Goal: Information Seeking & Learning: Learn about a topic

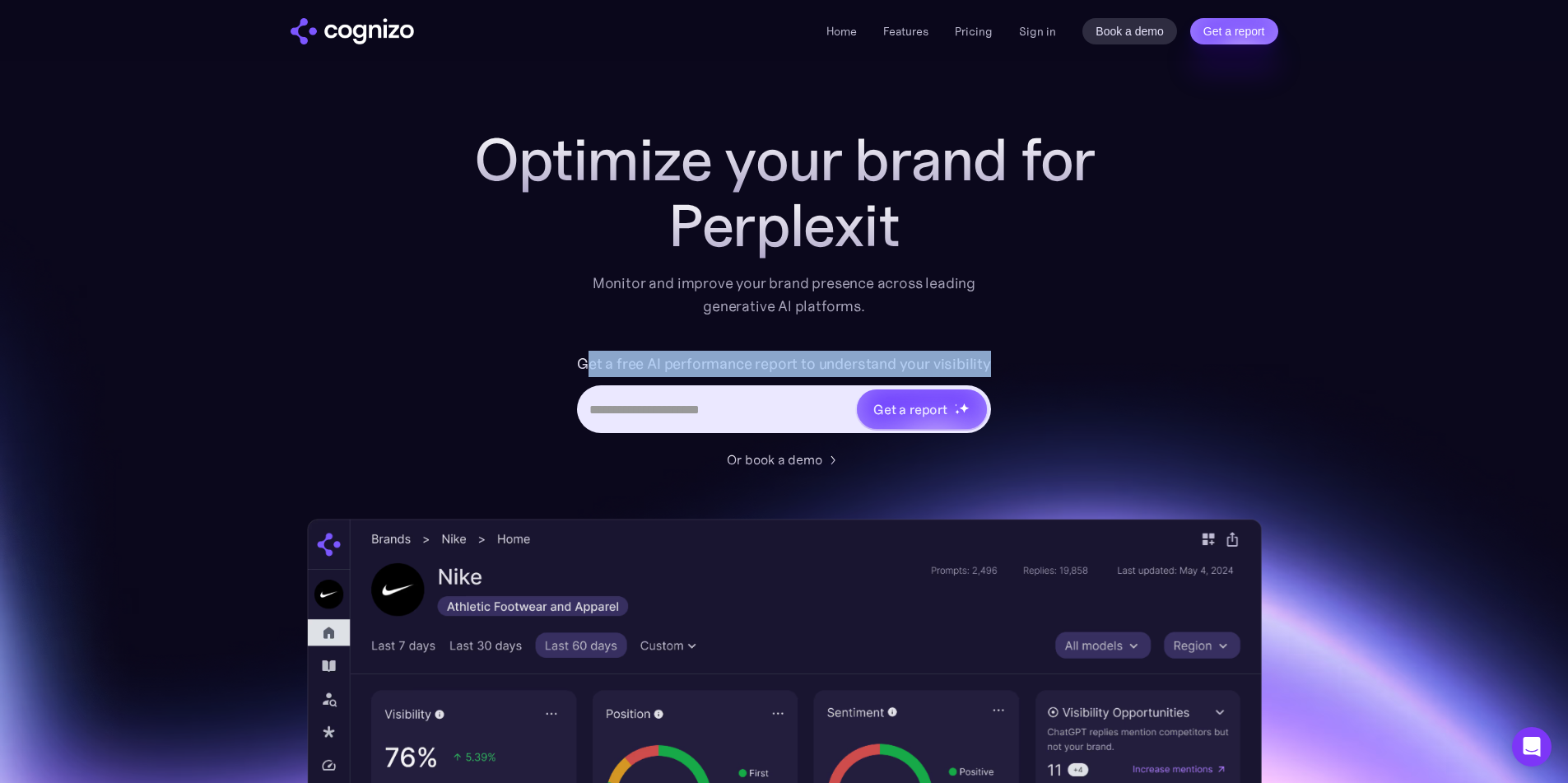
drag, startPoint x: 595, startPoint y: 363, endPoint x: 1100, endPoint y: 359, distance: 505.0
click at [1100, 359] on div "Get a free AI performance report to understand your visibility Get a report" at bounding box center [784, 400] width 659 height 99
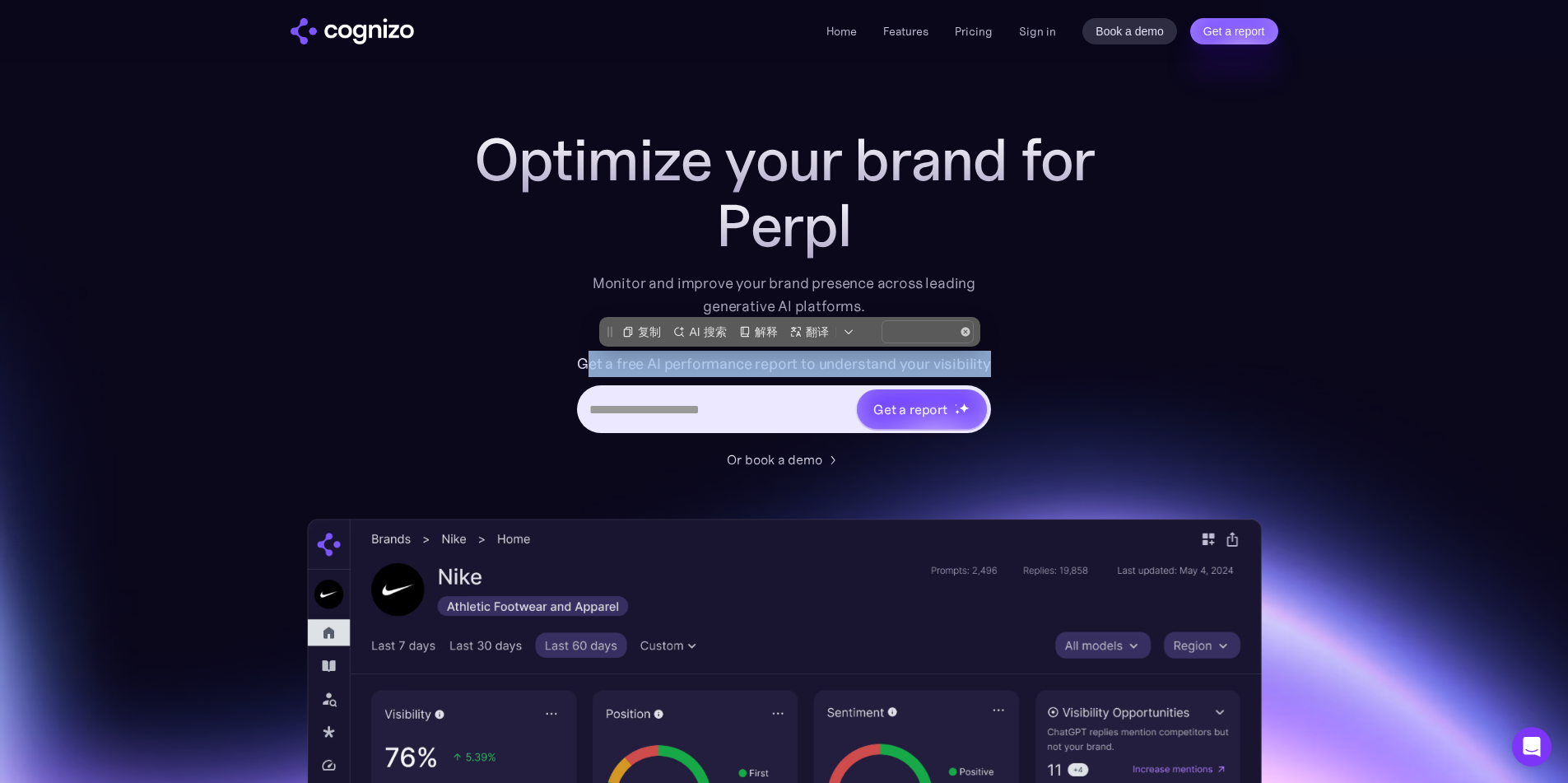
click at [1100, 359] on div "Get a free AI performance report to understand your visibility Get a report" at bounding box center [784, 400] width 659 height 99
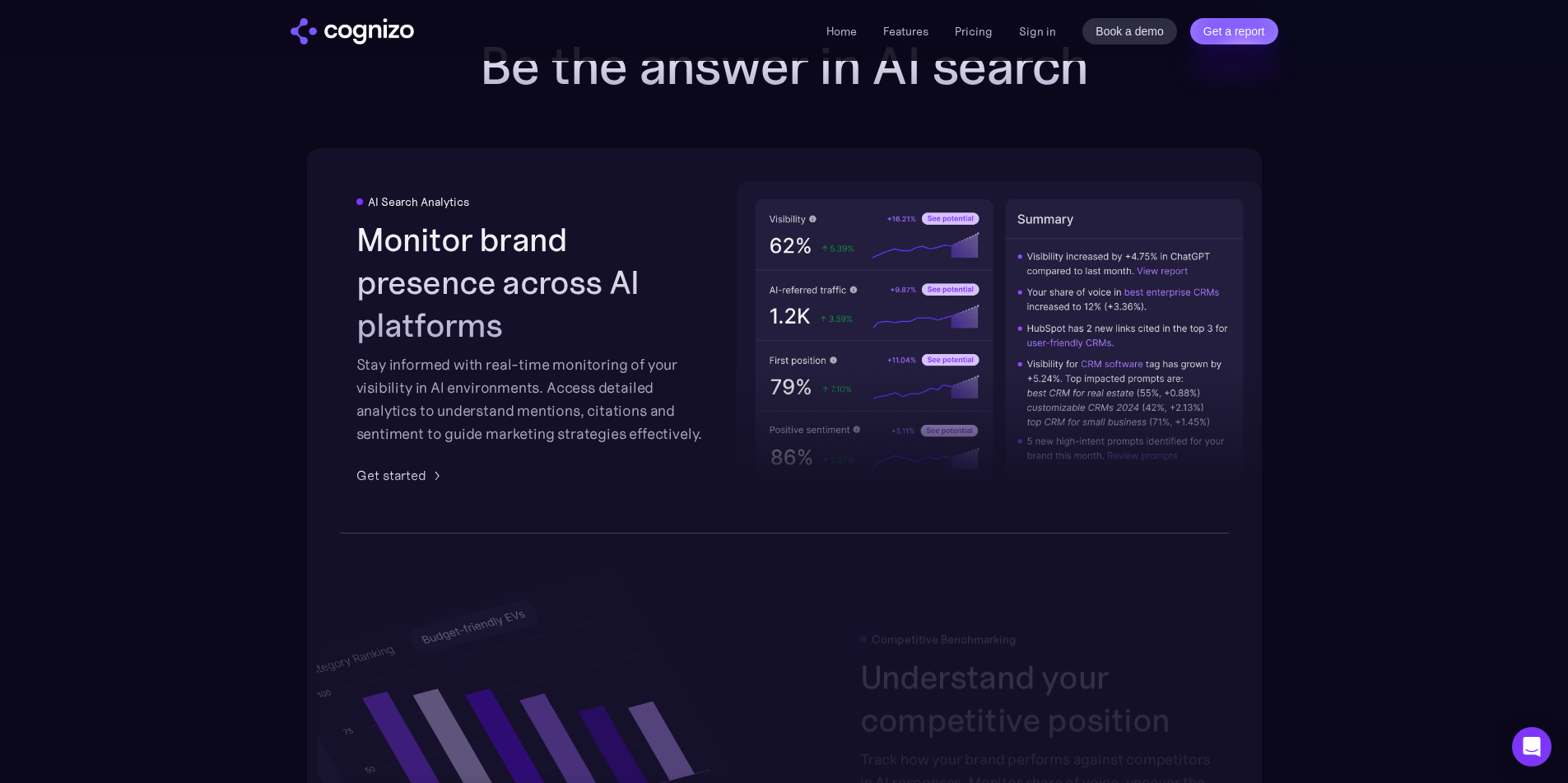
scroll to position [2552, 0]
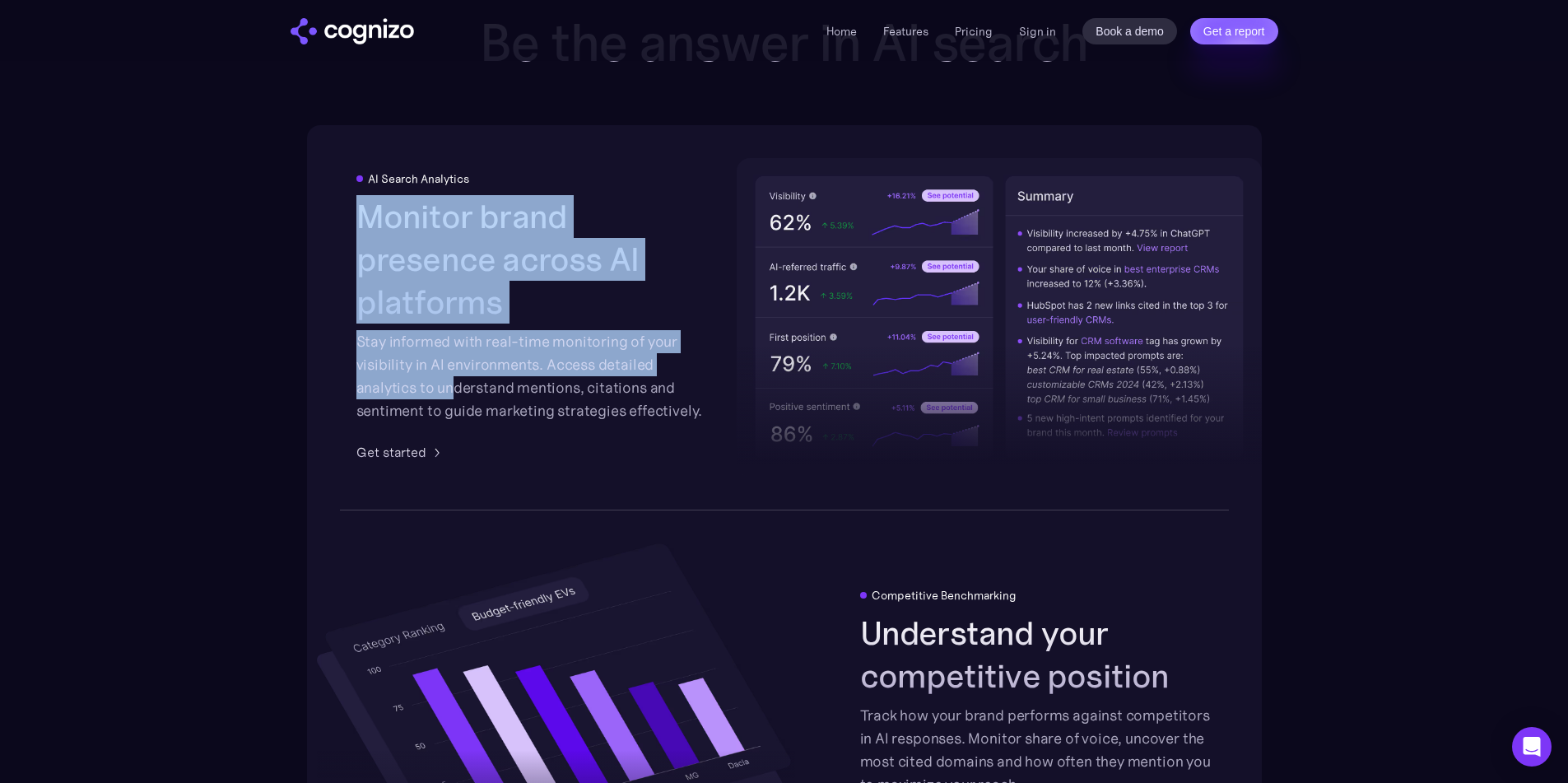
drag, startPoint x: 357, startPoint y: 240, endPoint x: 449, endPoint y: 374, distance: 162.5
click at [449, 374] on div "Monitor brand presence across AI platforms Stay informed with real-time monitor…" at bounding box center [533, 309] width 352 height 227
click at [449, 374] on div "Stay informed with real-time monitoring of your visibility in AI environments. …" at bounding box center [533, 376] width 352 height 92
drag, startPoint x: 443, startPoint y: 385, endPoint x: 356, endPoint y: 240, distance: 169.1
click at [357, 240] on div "Monitor brand presence across AI platforms Stay informed with real-time monitor…" at bounding box center [533, 309] width 352 height 227
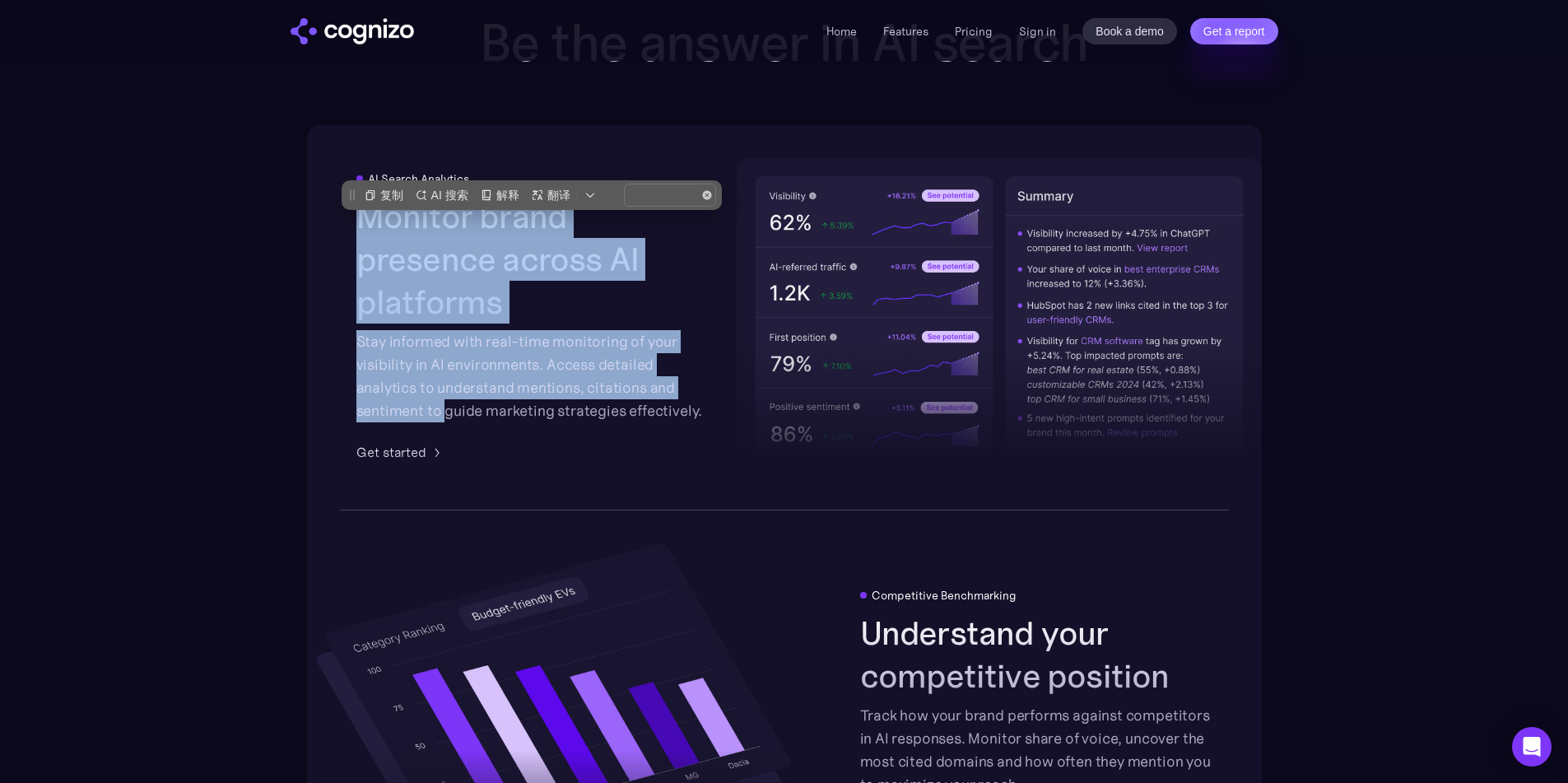
click at [357, 240] on h2 "Monitor brand presence across AI platforms" at bounding box center [533, 260] width 352 height 129
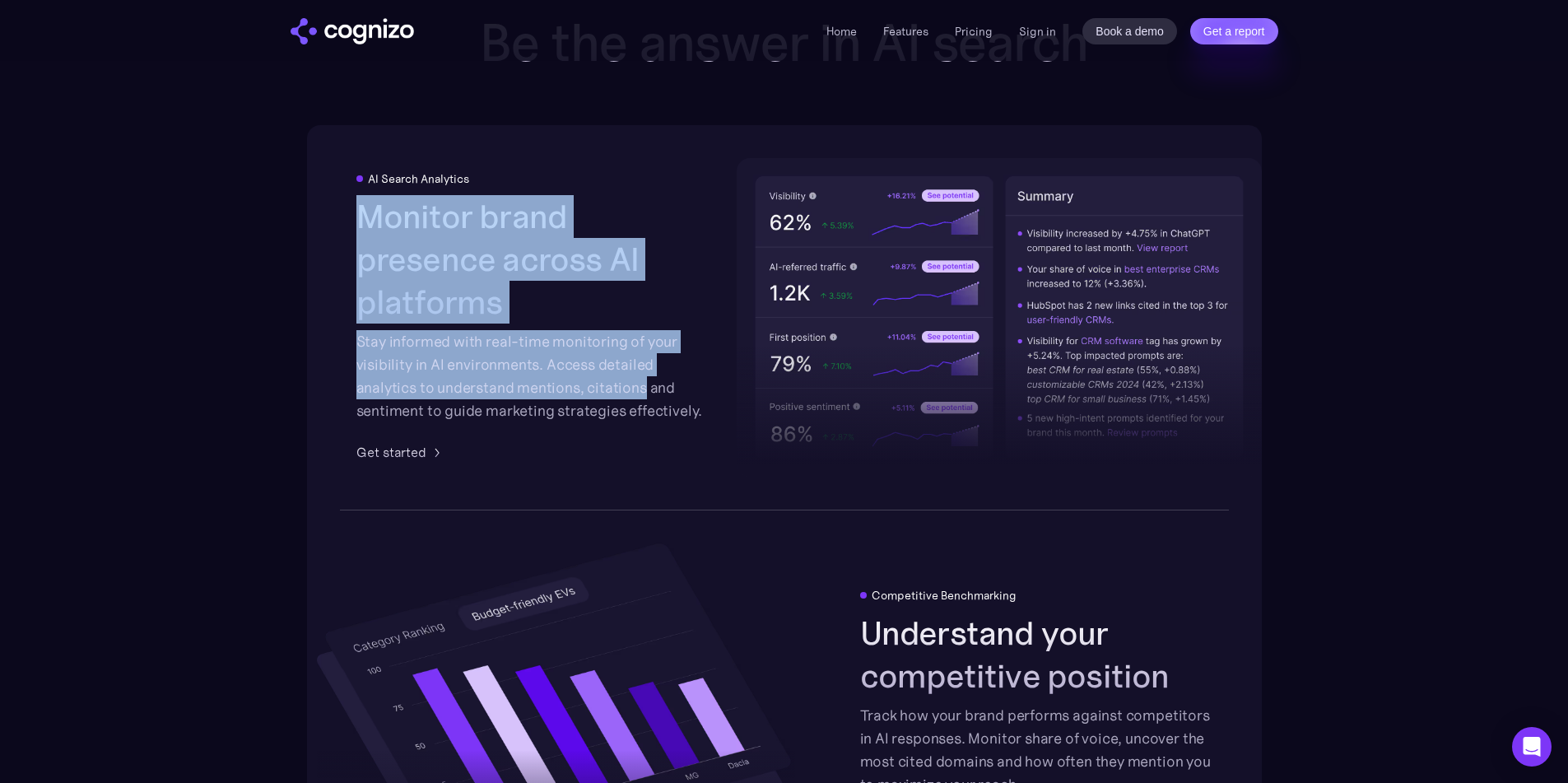
drag, startPoint x: 356, startPoint y: 240, endPoint x: 637, endPoint y: 371, distance: 310.0
click at [637, 371] on div "Monitor brand presence across AI platforms Stay informed with real-time monitor…" at bounding box center [533, 309] width 352 height 227
click at [637, 371] on div "Stay informed with real-time monitoring of your visibility in AI environments. …" at bounding box center [533, 376] width 352 height 92
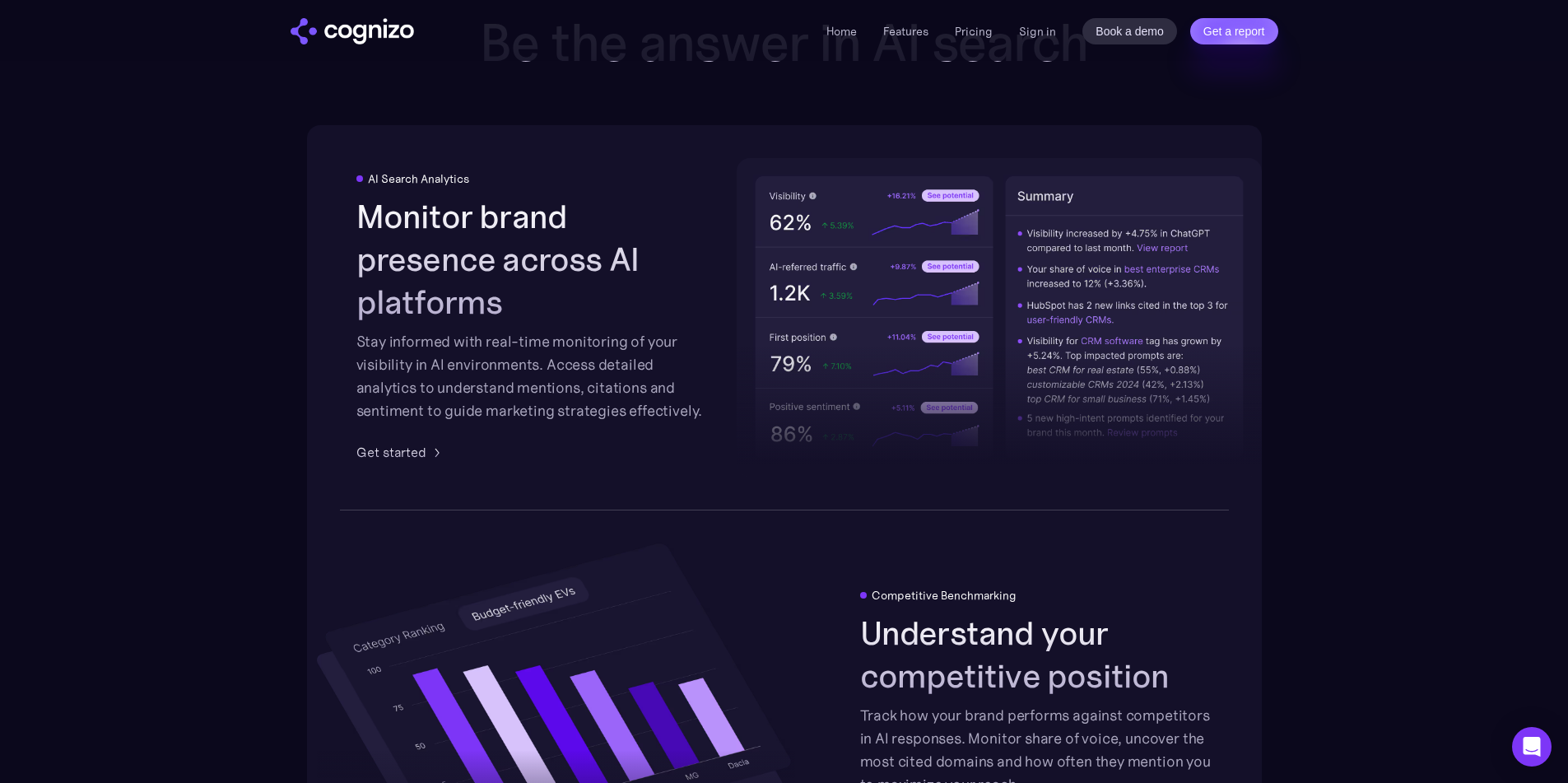
scroll to position [2881, 0]
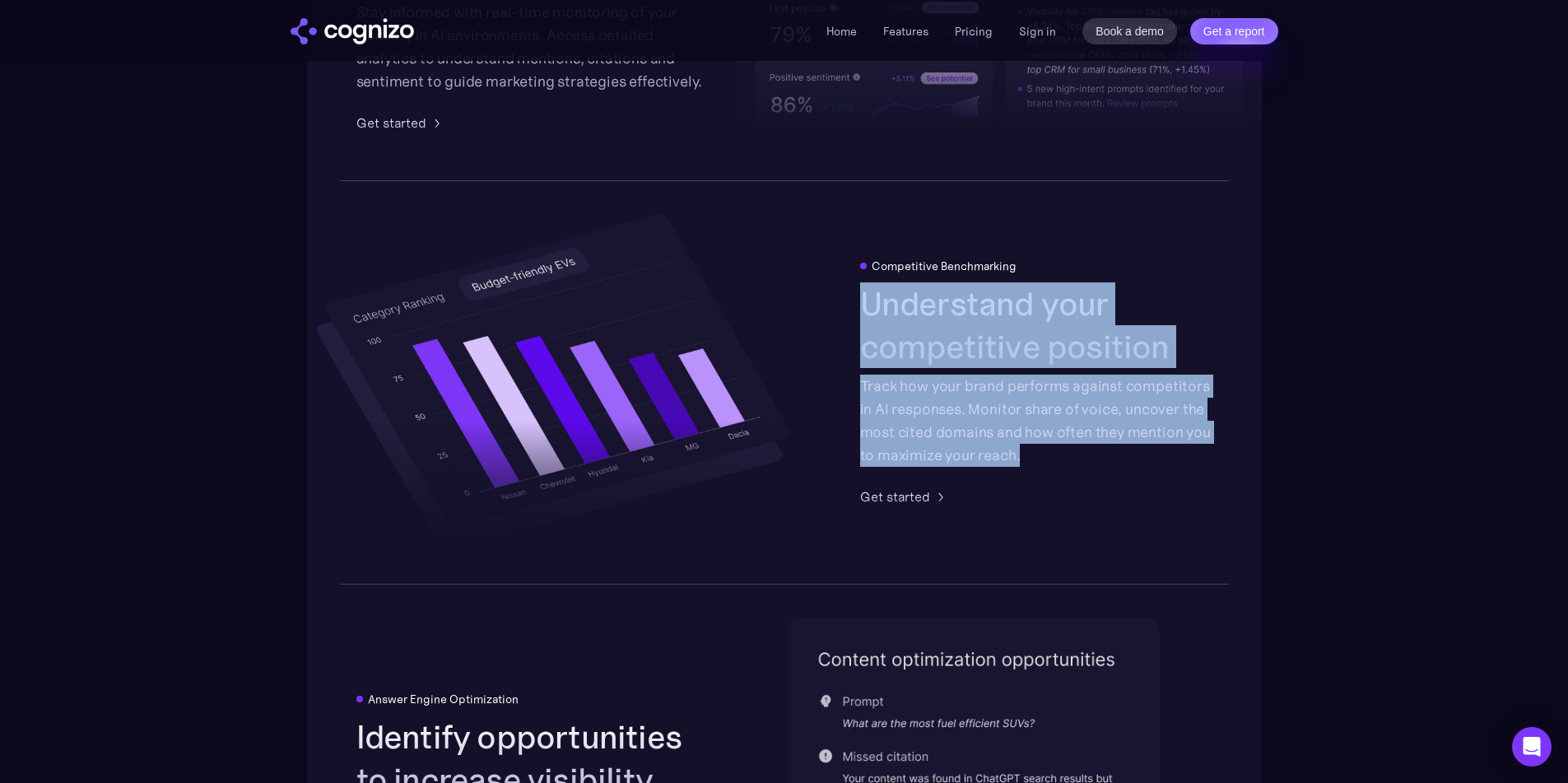
drag, startPoint x: 863, startPoint y: 306, endPoint x: 1071, endPoint y: 460, distance: 258.8
click at [1071, 460] on div "Understand your competitive position Track how your brand performs against comp…" at bounding box center [1036, 375] width 352 height 185
click at [1071, 460] on div "Track how your brand performs against competitors in AI responses. Monitor shar…" at bounding box center [1036, 420] width 352 height 92
drag, startPoint x: 988, startPoint y: 409, endPoint x: 848, endPoint y: 308, distance: 172.6
click at [848, 308] on div "Competitive Benchmarking Understand your competitive position Track how your br…" at bounding box center [784, 382] width 955 height 405
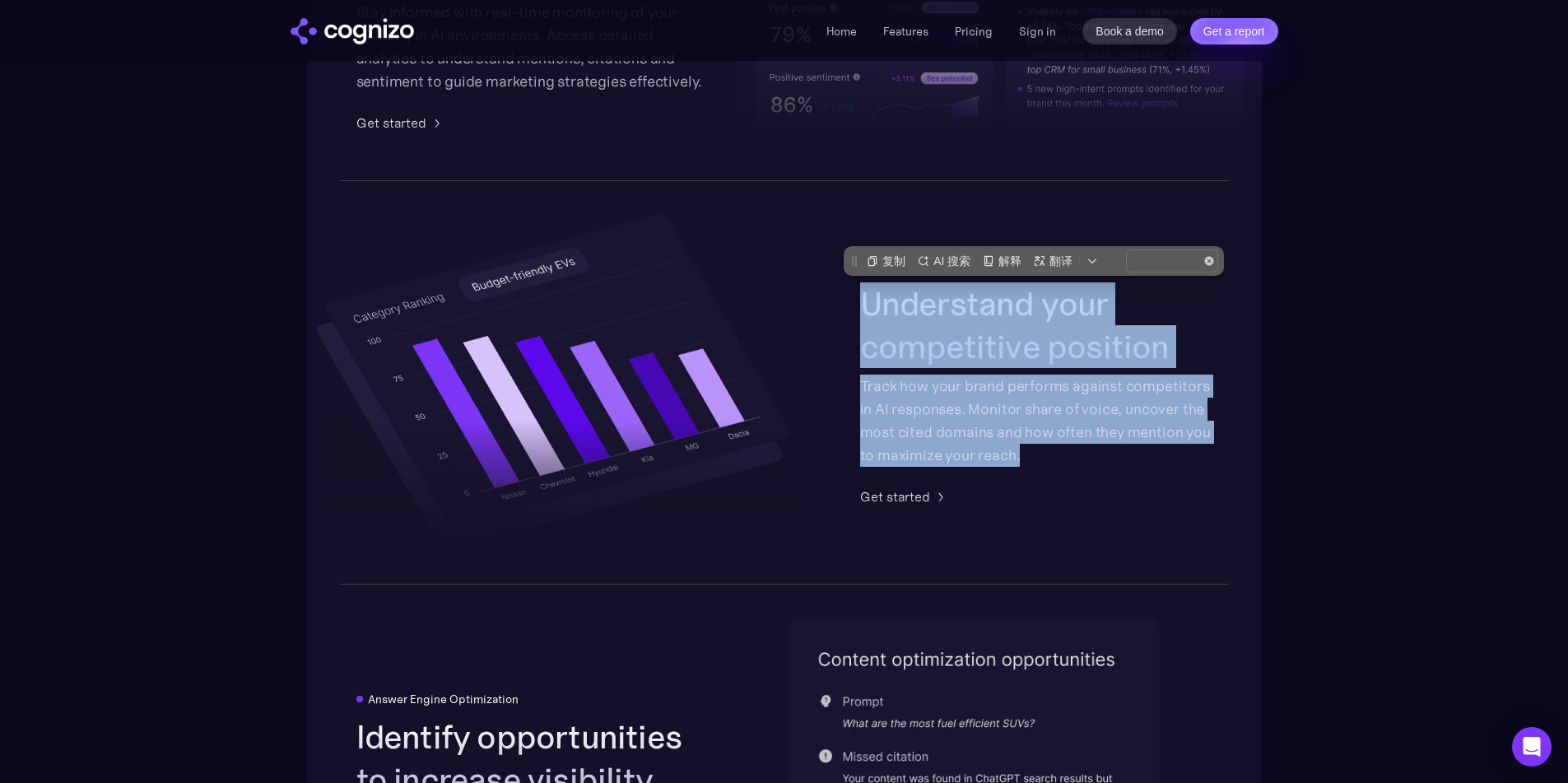
click at [873, 315] on h2 "Understand your competitive position" at bounding box center [1036, 325] width 352 height 86
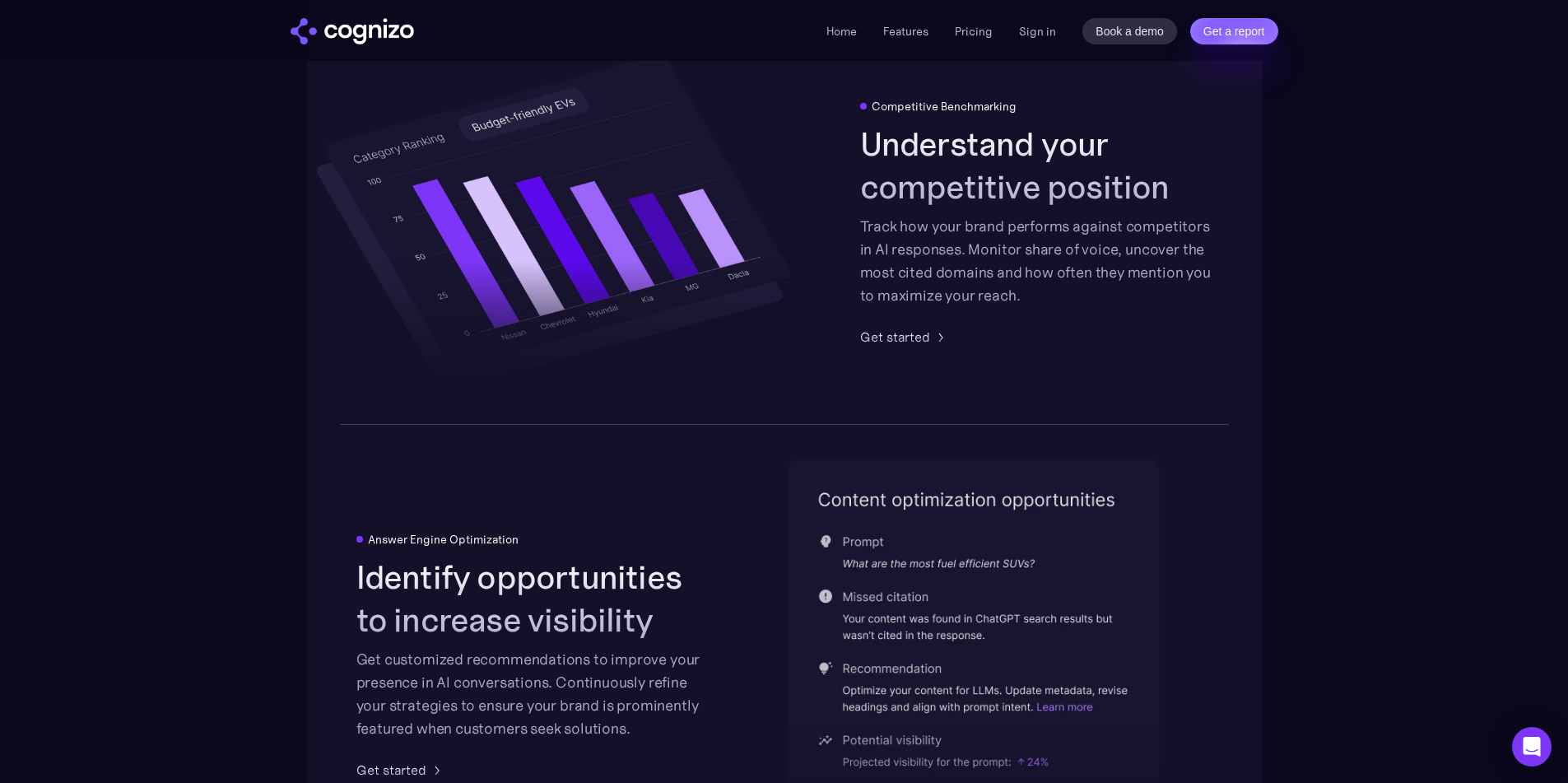
scroll to position [3211, 0]
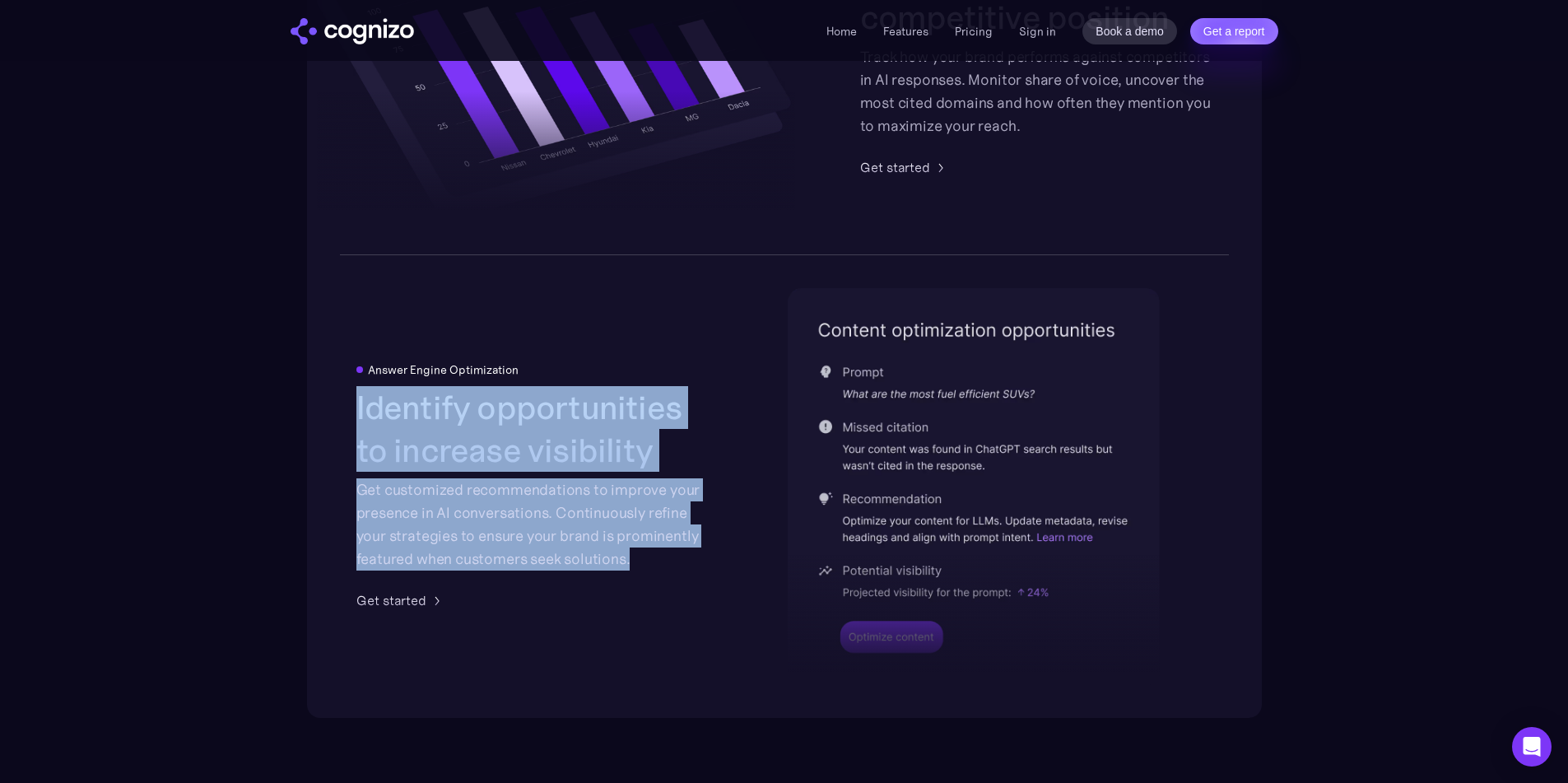
drag, startPoint x: 356, startPoint y: 409, endPoint x: 643, endPoint y: 568, distance: 328.1
click at [643, 568] on div "Identify opportunities to increase visibility Get customized recommendations to…" at bounding box center [533, 478] width 352 height 185
click at [643, 568] on div "Get customized recommendations to improve your presence in AI conversations. Co…" at bounding box center [533, 524] width 352 height 92
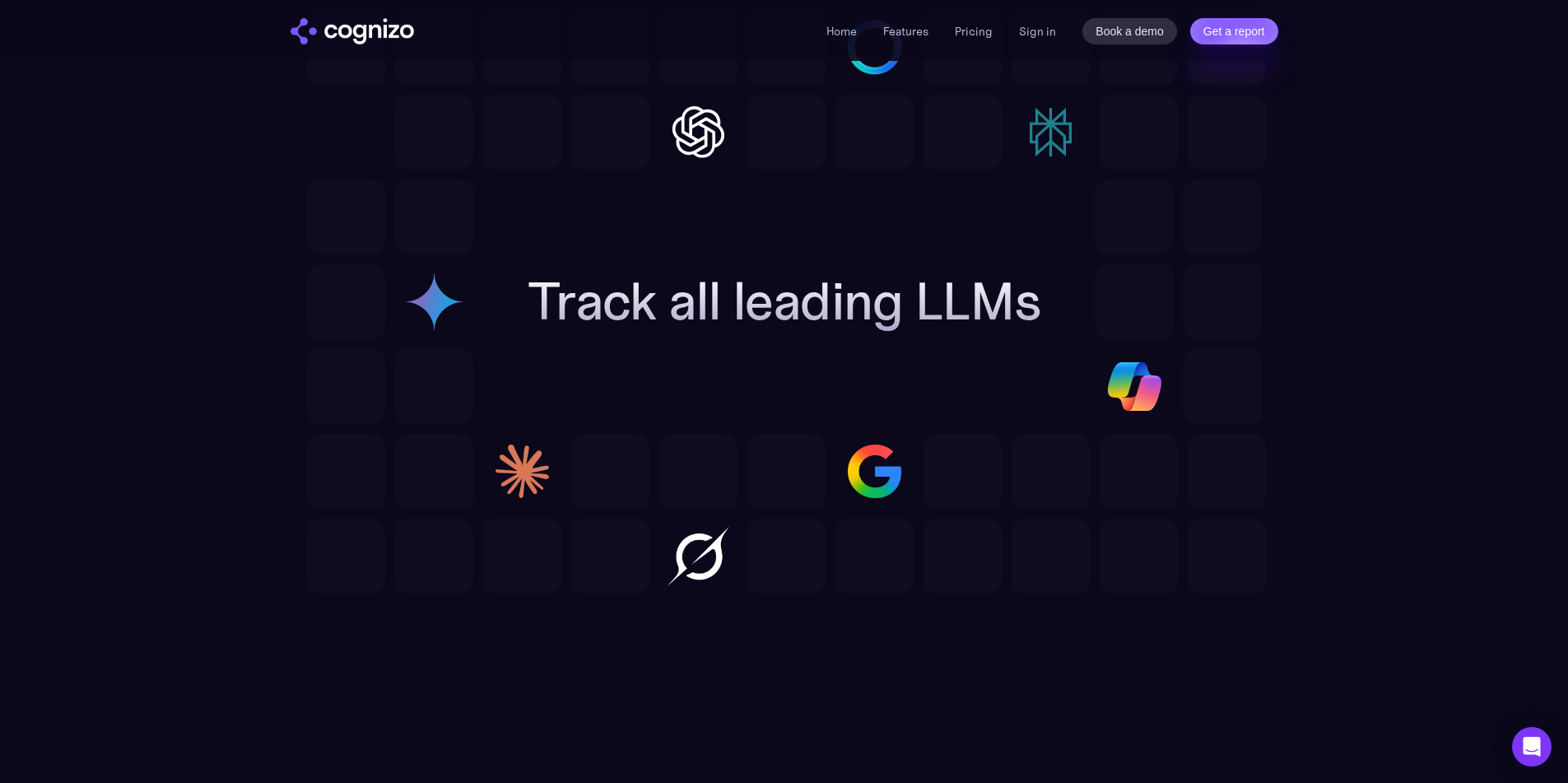
scroll to position [4610, 0]
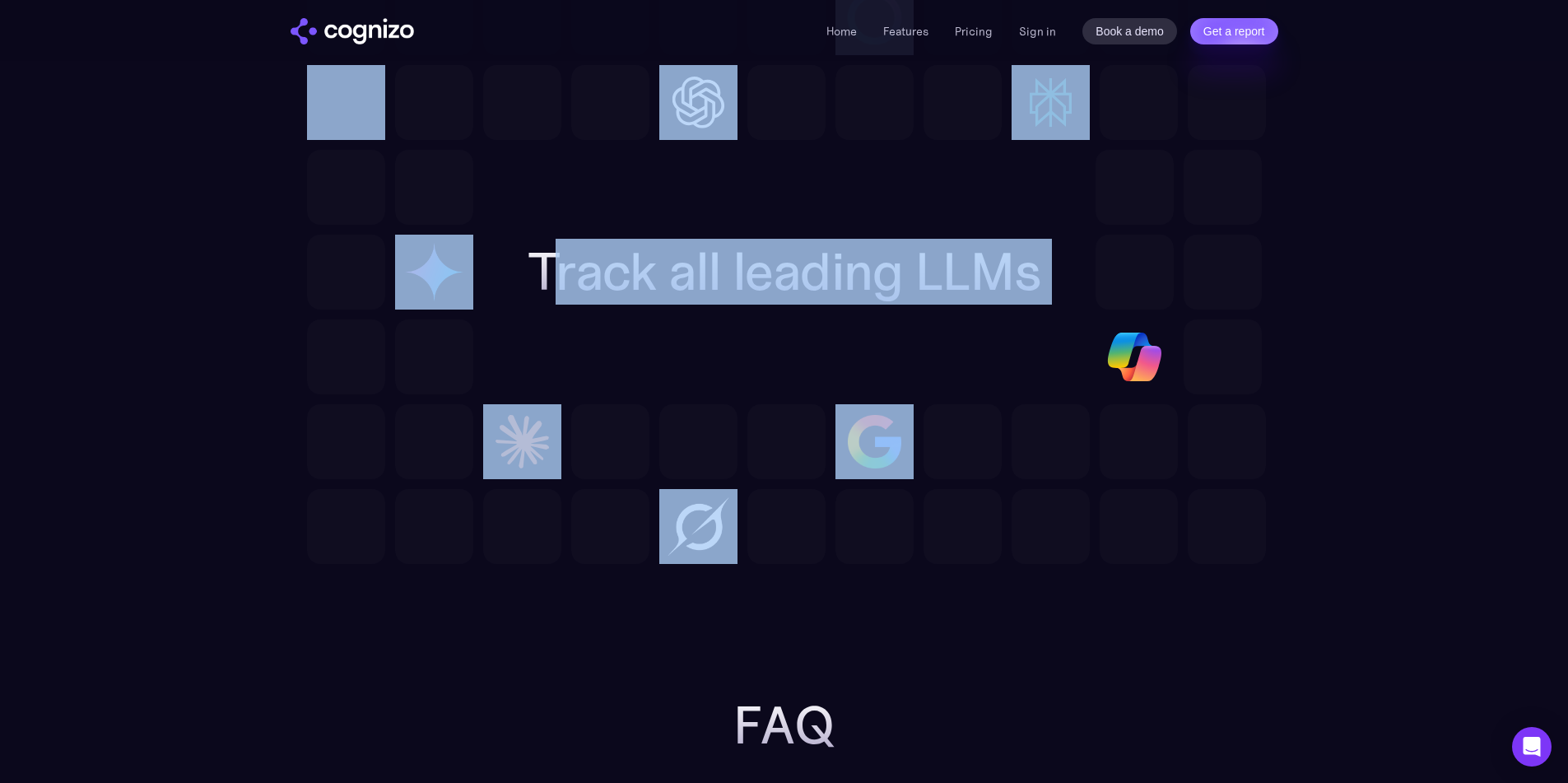
drag, startPoint x: 544, startPoint y: 257, endPoint x: 1071, endPoint y: 255, distance: 527.0
click at [1071, 255] on div "Track all leading LLMs" at bounding box center [784, 271] width 955 height 584
click at [965, 281] on h2 "Track all leading LLMs" at bounding box center [785, 272] width 514 height 60
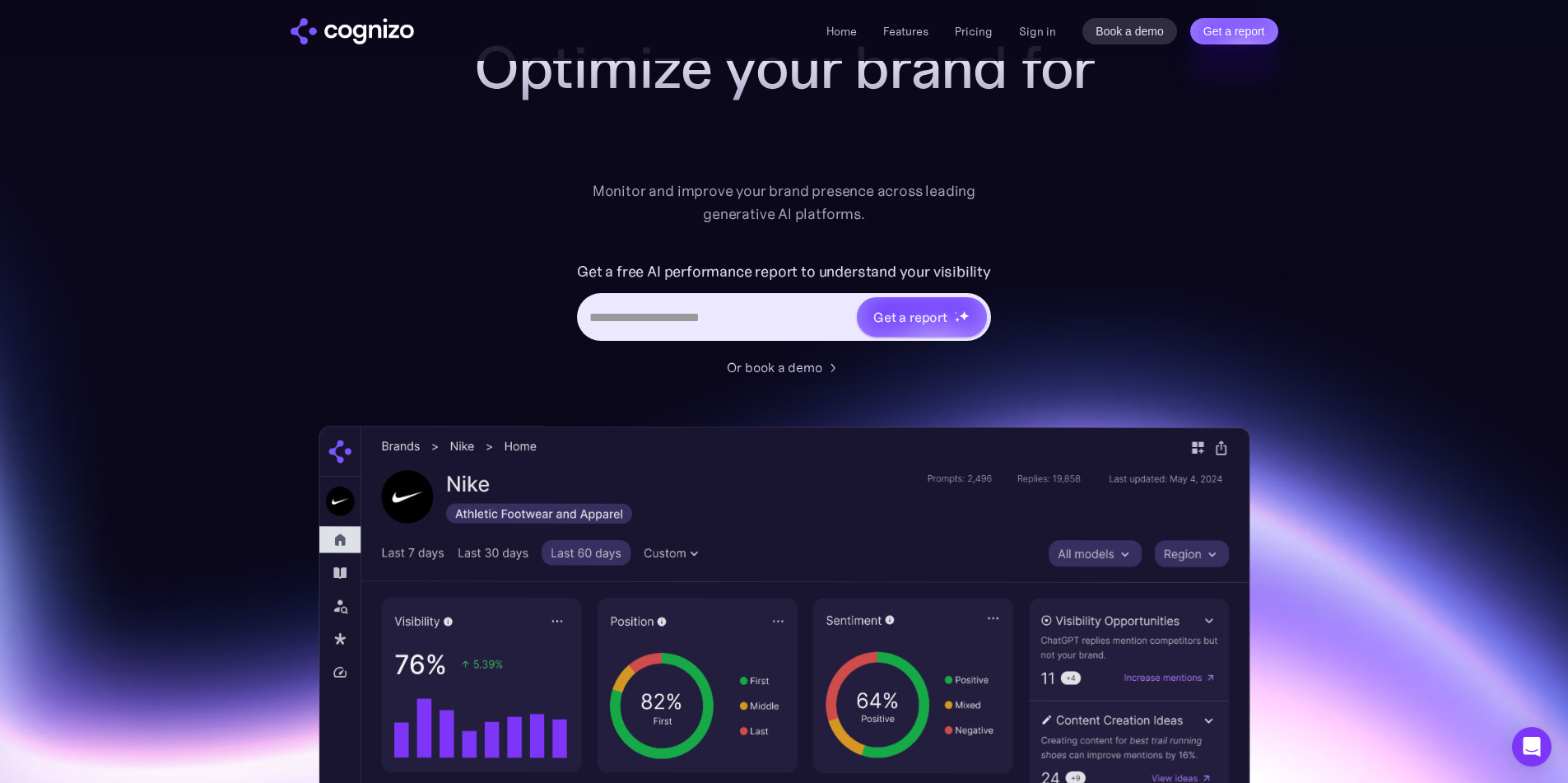
scroll to position [0, 0]
